Goal: Task Accomplishment & Management: Use online tool/utility

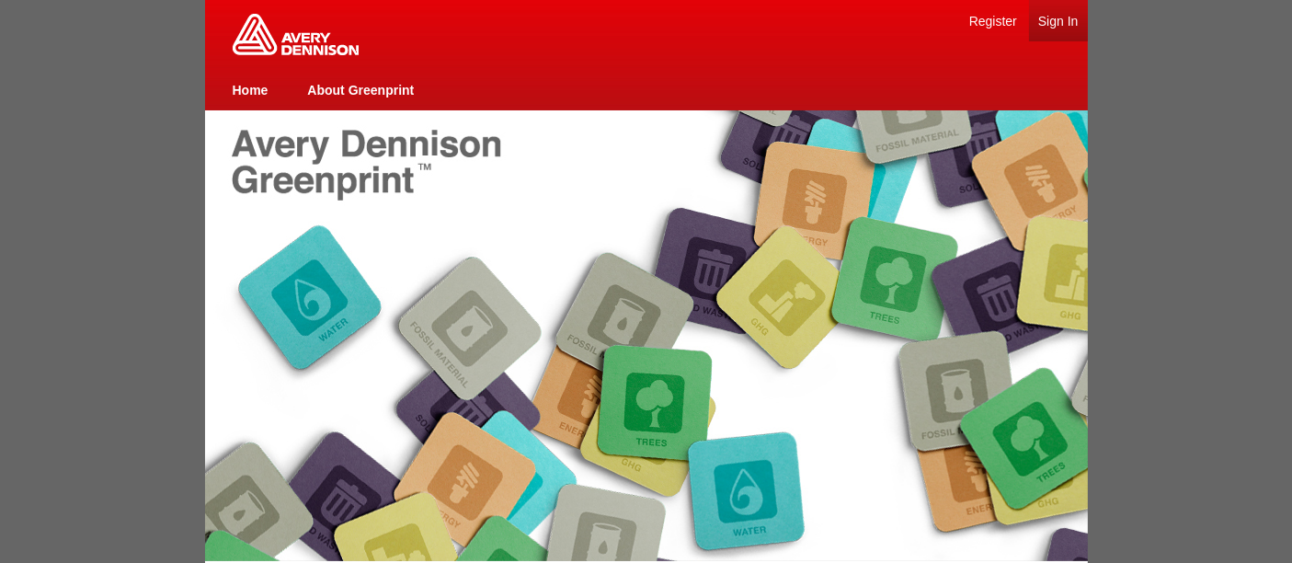
click at [1067, 18] on link "Sign In" at bounding box center [1058, 21] width 40 height 15
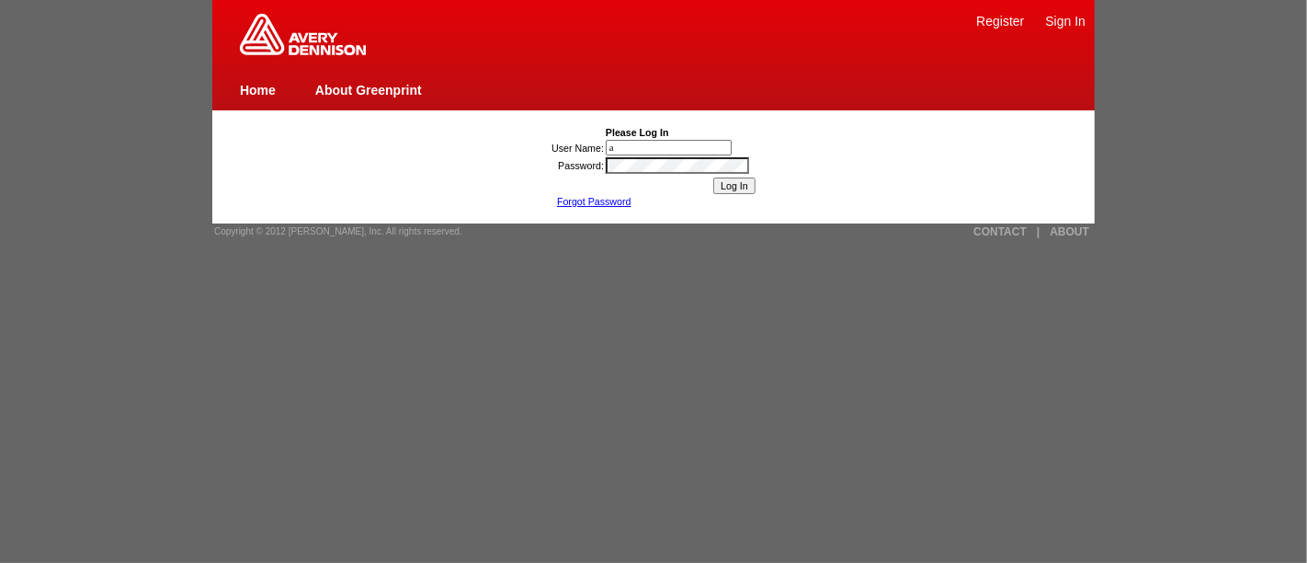
type input "[PERSON_NAME][EMAIL_ADDRESS][DOMAIN_NAME]"
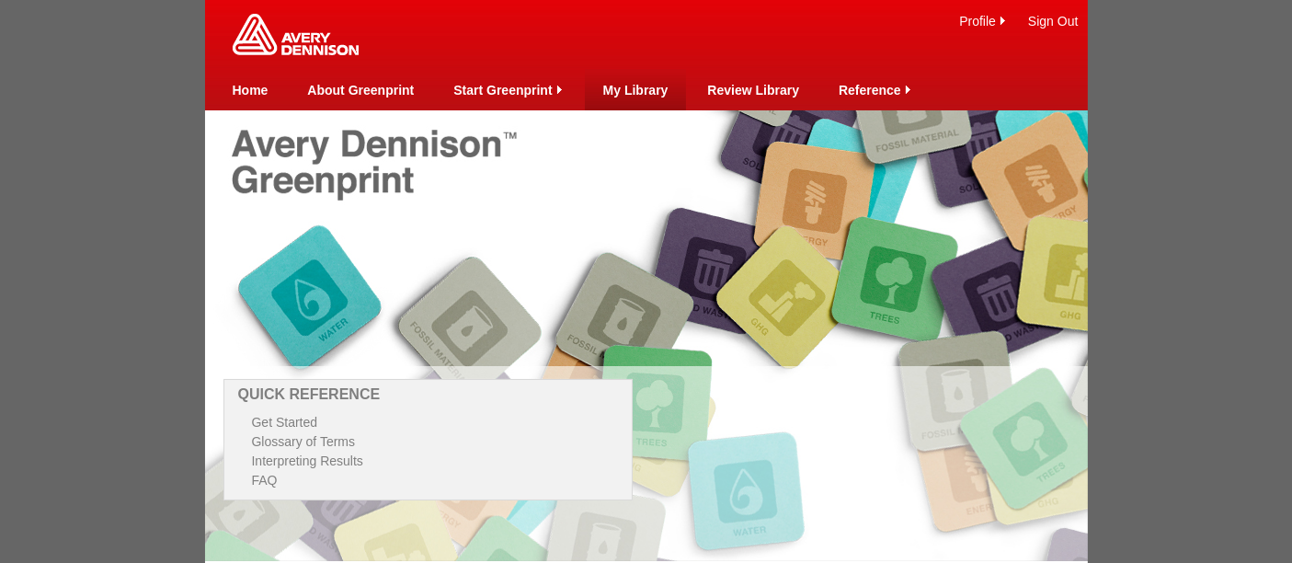
click at [648, 88] on link "My Library" at bounding box center [635, 90] width 65 height 15
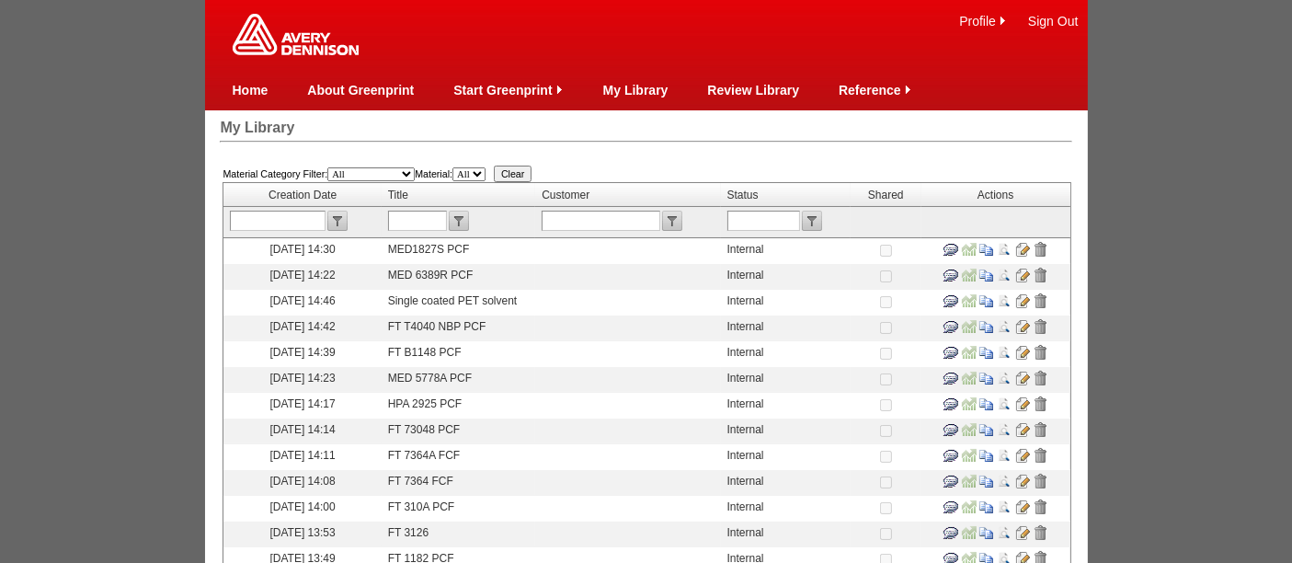
click at [754, 90] on link "Review Library" at bounding box center [753, 90] width 92 height 15
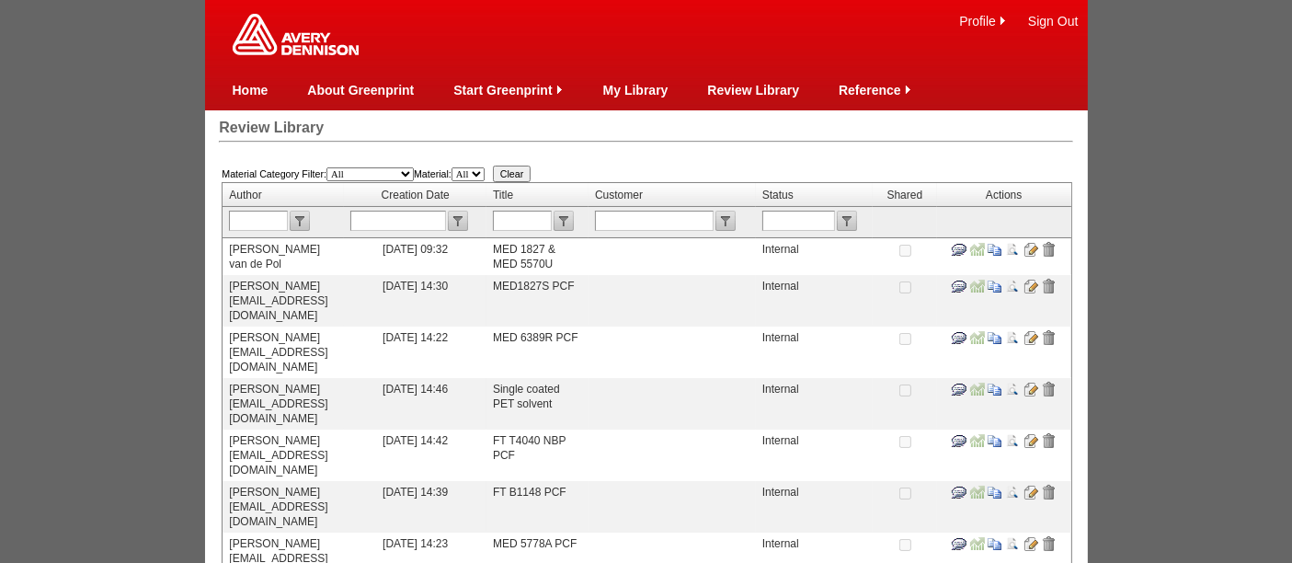
click at [446, 223] on input "text" at bounding box center [398, 221] width 96 height 20
click at [1023, 257] on input "image" at bounding box center [1030, 249] width 15 height 15
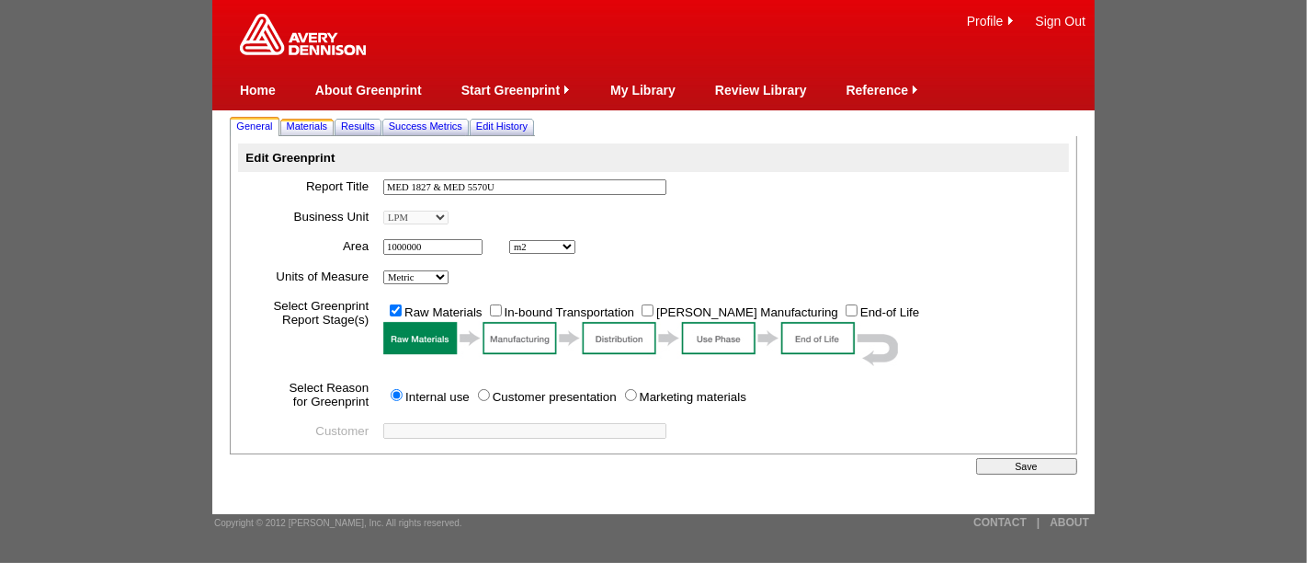
click at [313, 124] on span "Materials" at bounding box center [307, 125] width 41 height 11
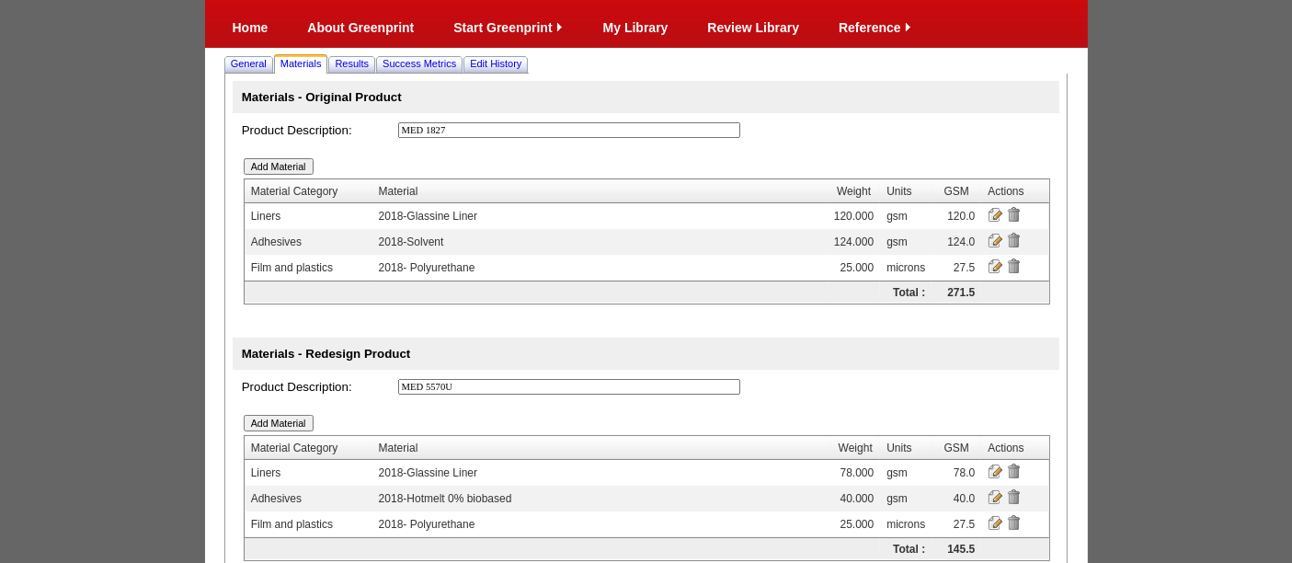
scroll to position [64, 0]
